Goal: Task Accomplishment & Management: Use online tool/utility

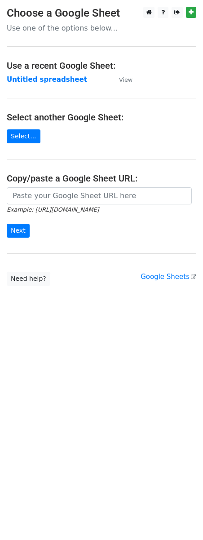
click at [35, 192] on input "url" at bounding box center [99, 195] width 185 height 17
type input "[URL][DOMAIN_NAME]"
click at [17, 233] on input "Next" at bounding box center [18, 231] width 23 height 14
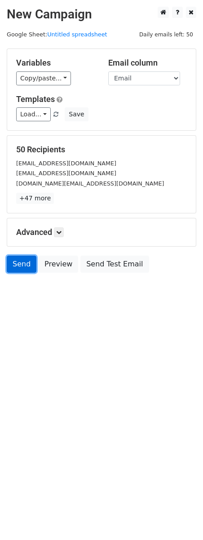
click at [16, 269] on link "Send" at bounding box center [22, 264] width 30 height 17
